Goal: Information Seeking & Learning: Learn about a topic

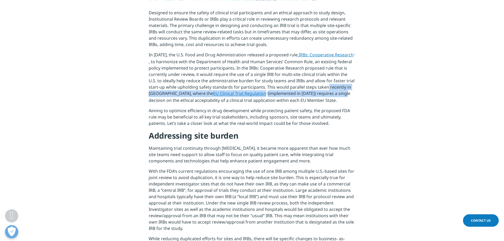
click at [391, 93] on section "Designed to ensure the safety of clinical trial participants and an ethical app…" at bounding box center [252, 207] width 504 height 590
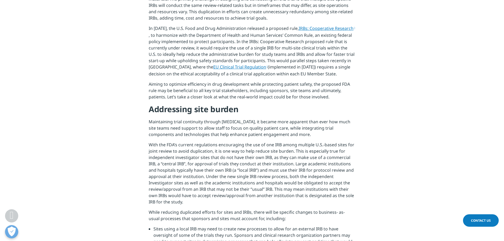
click at [392, 96] on section "Designed to ensure the safety of clinical trial participants and an ethical app…" at bounding box center [252, 181] width 504 height 590
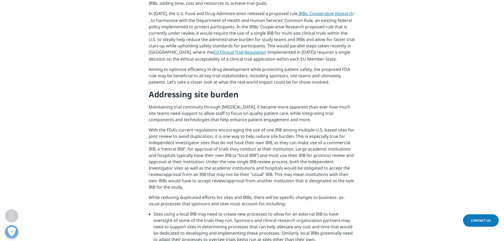
scroll to position [344, 0]
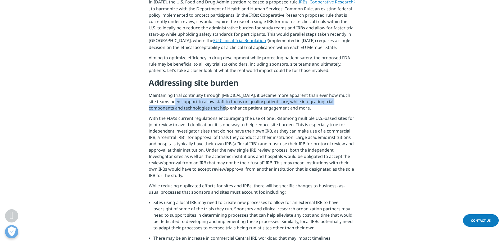
drag, startPoint x: 181, startPoint y: 102, endPoint x: 290, endPoint y: 128, distance: 112.3
click at [280, 125] on div "Designed to ensure the safety of clinical trial participants and an ethical app…" at bounding box center [252, 157] width 207 height 558
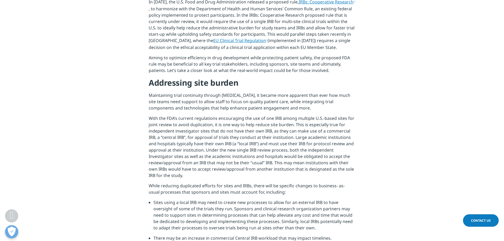
click at [326, 135] on p "With the FDA’s current regulations encouraging the use of one IRB among multipl…" at bounding box center [252, 149] width 207 height 68
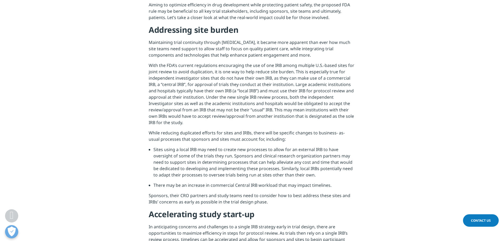
click at [400, 115] on section "Designed to ensure the safety of clinical trial participants and an ethical app…" at bounding box center [252, 101] width 504 height 590
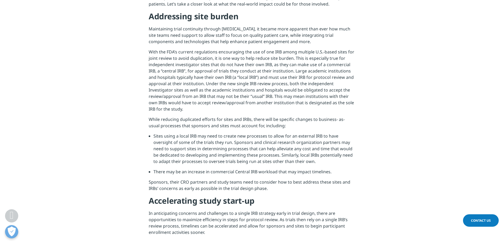
scroll to position [424, 0]
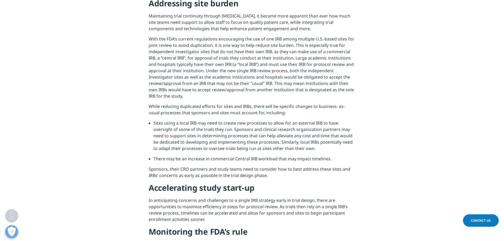
click at [401, 115] on section "Designed to ensure the safety of clinical trial participants and an ethical app…" at bounding box center [252, 75] width 504 height 590
click at [208, 86] on p "With the FDA’s current regulations encouraging the use of one IRB among multipl…" at bounding box center [252, 70] width 207 height 68
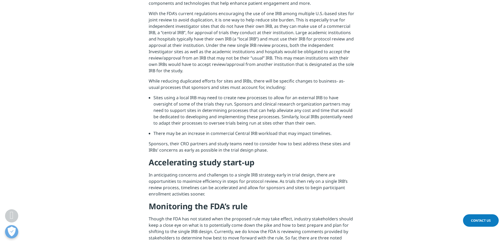
scroll to position [450, 0]
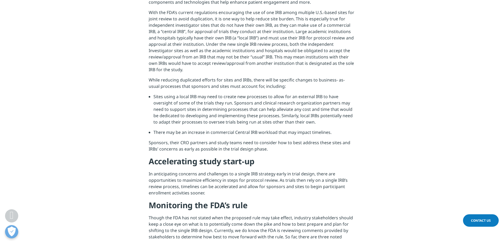
click at [375, 100] on section "Designed to ensure the safety of clinical trial participants and an ethical app…" at bounding box center [252, 48] width 504 height 590
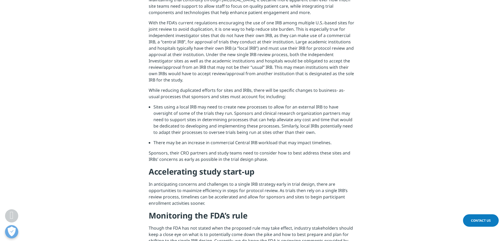
scroll to position [424, 0]
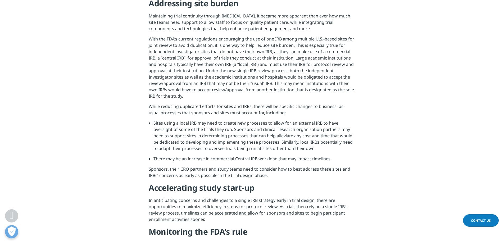
click at [382, 95] on section "Designed to ensure the safety of clinical trial participants and an ethical app…" at bounding box center [252, 75] width 504 height 590
click at [382, 94] on section "Designed to ensure the safety of clinical trial participants and an ethical app…" at bounding box center [252, 75] width 504 height 590
click at [389, 91] on section "Designed to ensure the safety of clinical trial participants and an ethical app…" at bounding box center [252, 75] width 504 height 590
drag, startPoint x: 295, startPoint y: 131, endPoint x: 325, endPoint y: 110, distance: 36.1
click at [295, 130] on li "Sites using a local IRB may need to create new processes to allow for an extern…" at bounding box center [255, 138] width 202 height 36
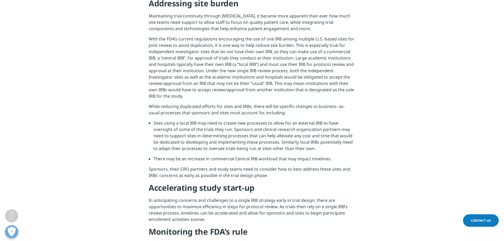
click at [339, 86] on p "With the FDA’s current regulations encouraging the use of one IRB among multipl…" at bounding box center [252, 70] width 207 height 68
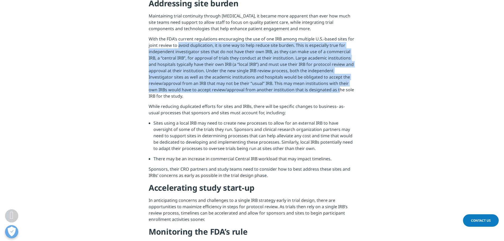
drag, startPoint x: 337, startPoint y: 87, endPoint x: 166, endPoint y: 40, distance: 177.7
click at [167, 40] on p "With the FDA’s current regulations encouraging the use of one IRB among multipl…" at bounding box center [252, 70] width 207 height 68
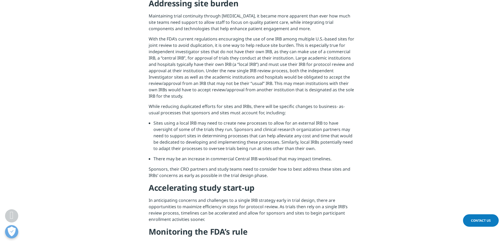
click at [166, 40] on p "With the FDA’s current regulations encouraging the use of one IRB among multipl…" at bounding box center [252, 70] width 207 height 68
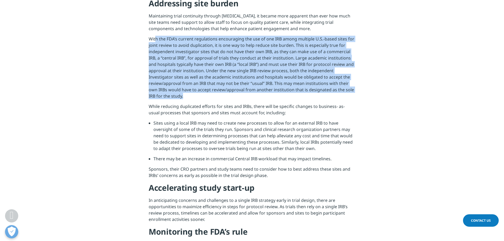
drag, startPoint x: 155, startPoint y: 38, endPoint x: 232, endPoint y: 100, distance: 98.7
click at [232, 100] on p "With the FDA’s current regulations encouraging the use of one IRB among multipl…" at bounding box center [252, 70] width 207 height 68
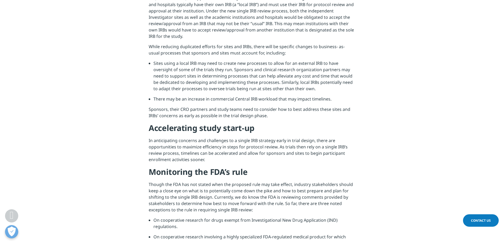
scroll to position [477, 0]
